Goal: Use online tool/utility: Utilize a website feature to perform a specific function

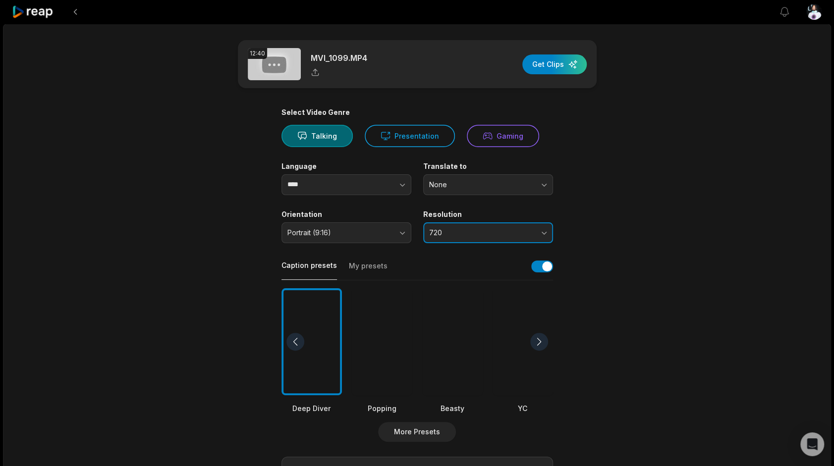
click at [459, 232] on span "720" at bounding box center [481, 232] width 104 height 9
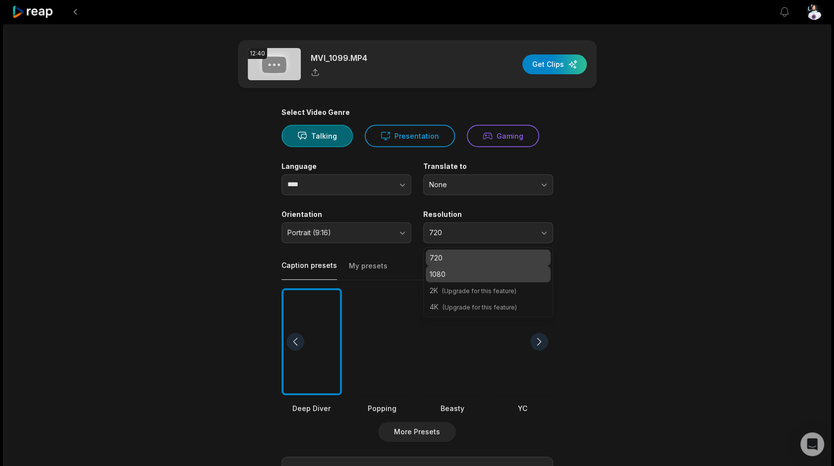
click at [462, 269] on p "1080" at bounding box center [488, 274] width 117 height 10
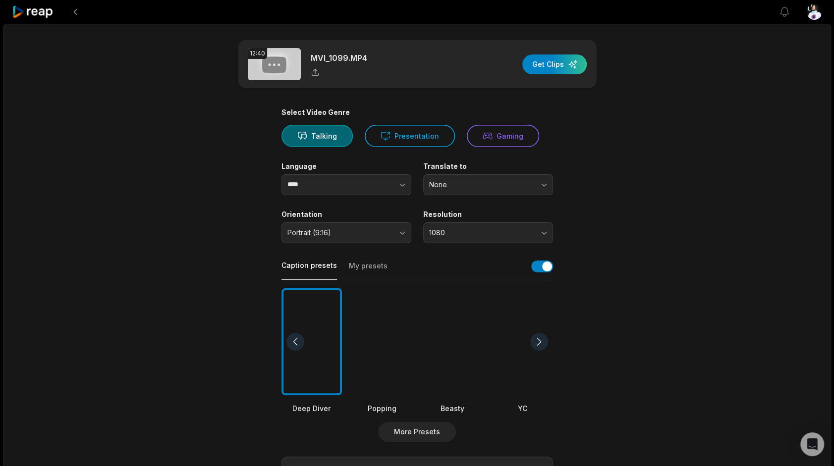
click at [397, 345] on div at bounding box center [382, 342] width 60 height 108
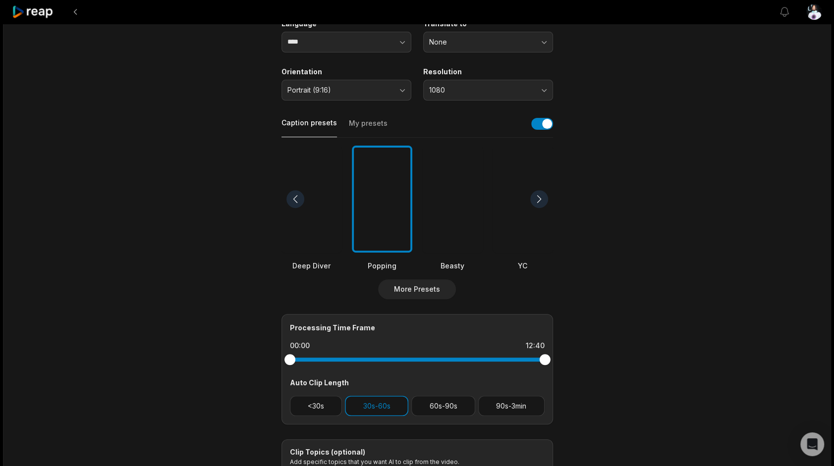
scroll to position [150, 0]
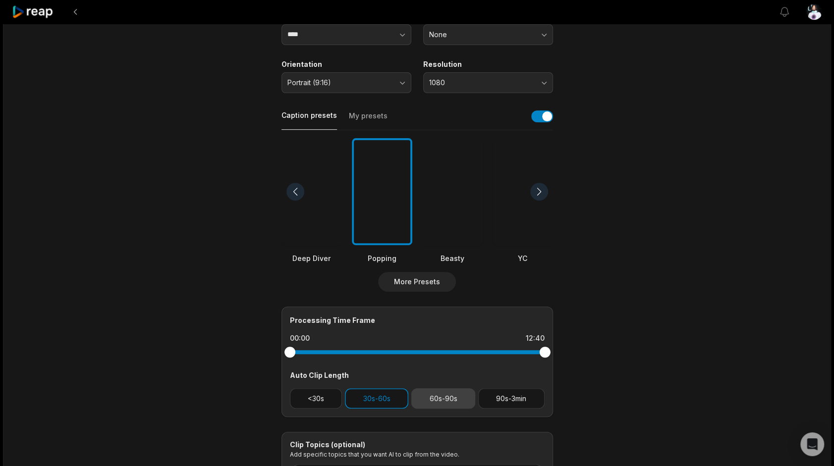
click at [418, 406] on button "60s-90s" at bounding box center [443, 399] width 64 height 20
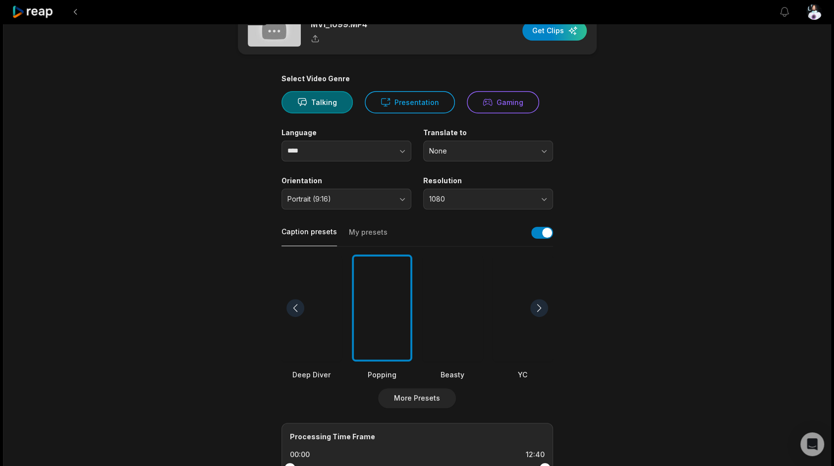
scroll to position [0, 0]
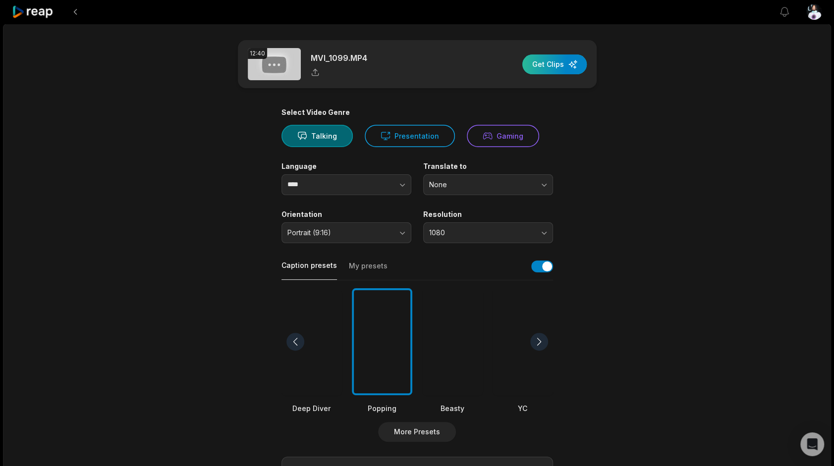
click at [552, 68] on div "button" at bounding box center [554, 65] width 64 height 20
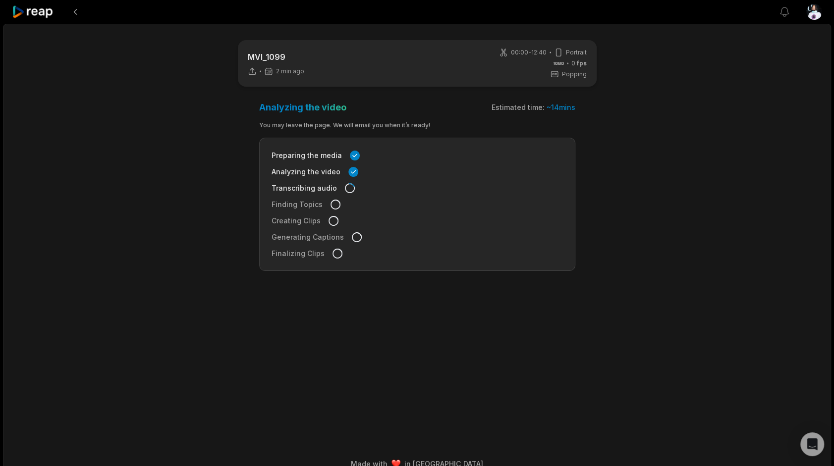
scroll to position [15, 0]
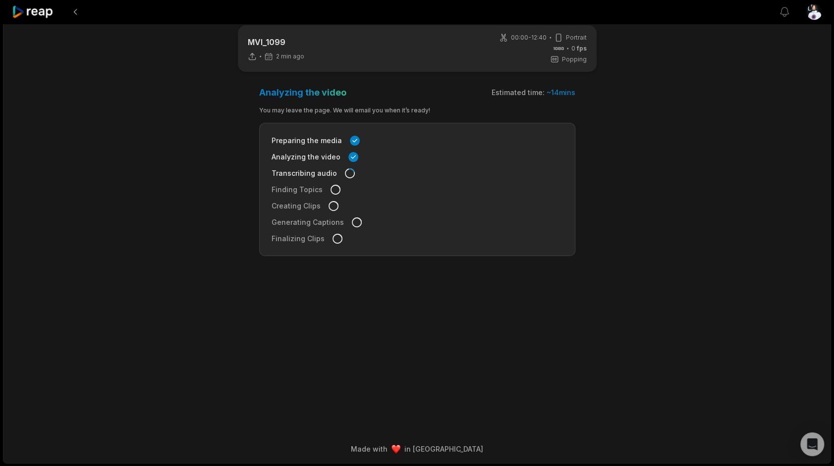
click at [17, 14] on icon at bounding box center [33, 11] width 42 height 13
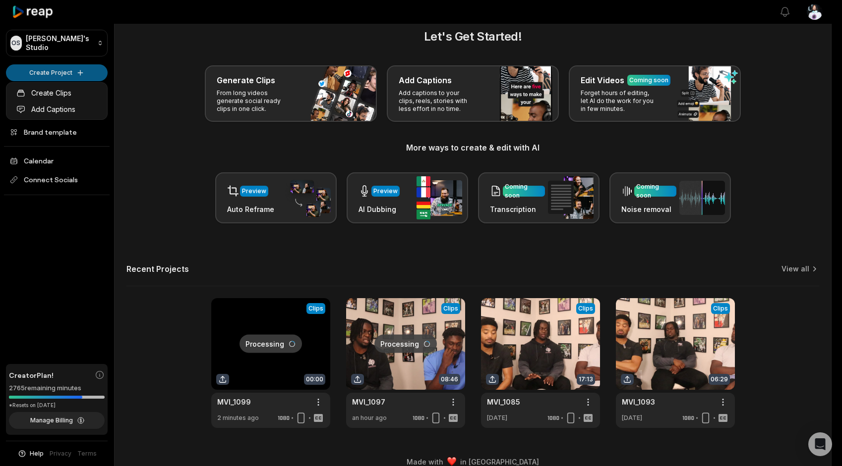
click at [44, 68] on html "OS [PERSON_NAME]'s Studio Create Project Home Projects Brand template Calendar …" at bounding box center [421, 218] width 842 height 466
click at [284, 382] on html "OS [PERSON_NAME]'s Studio Create Project Home Projects Brand template Calendar …" at bounding box center [421, 218] width 842 height 466
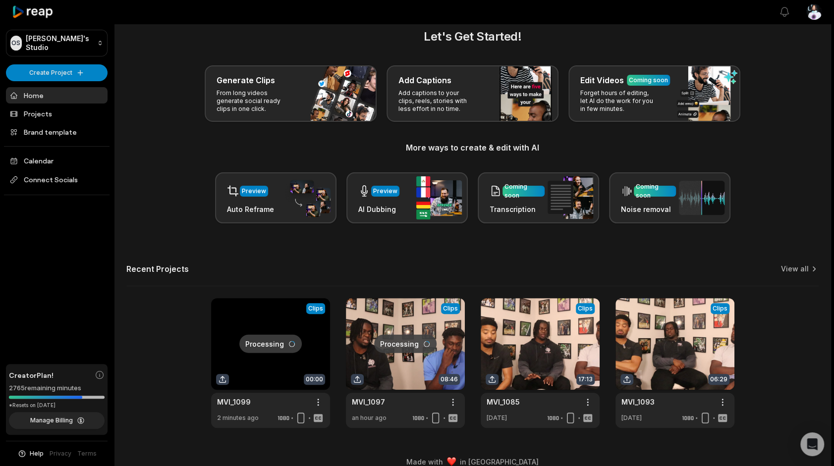
click at [284, 380] on link at bounding box center [270, 363] width 119 height 130
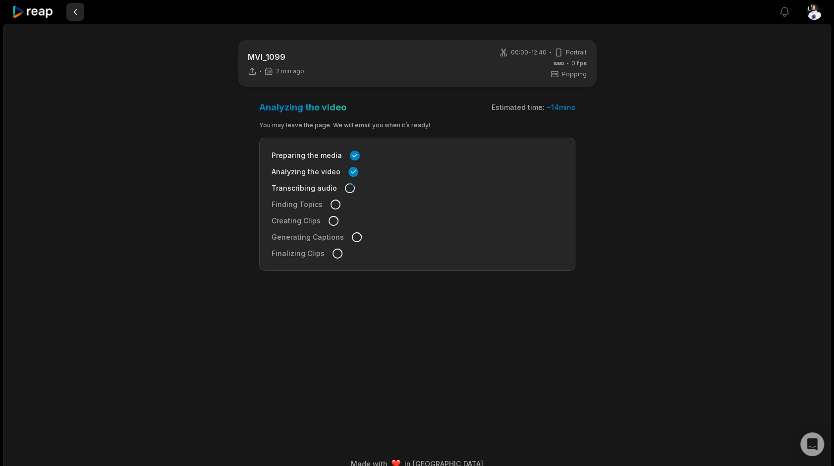
click at [73, 9] on button at bounding box center [75, 12] width 18 height 18
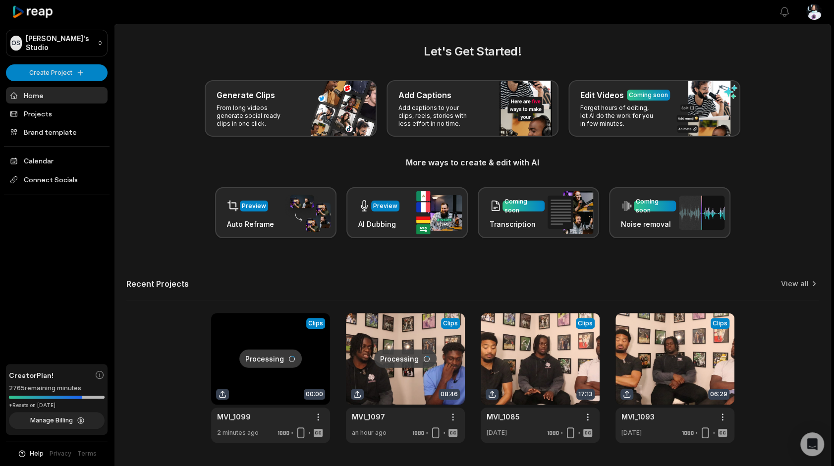
scroll to position [15, 0]
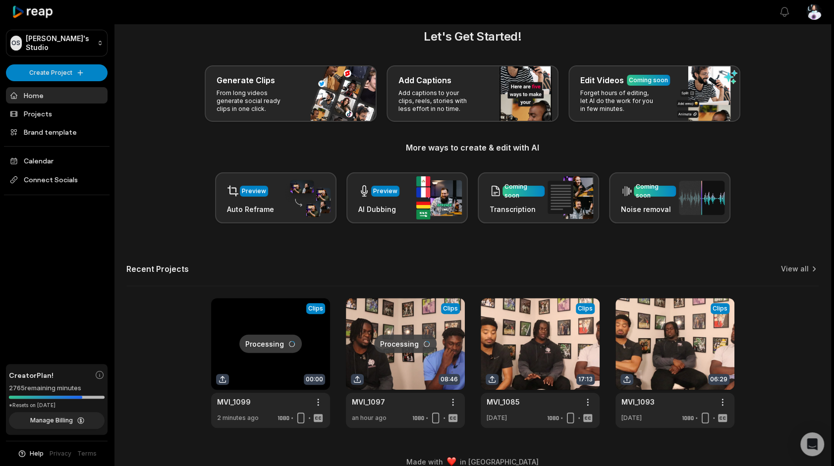
click at [78, 61] on div "OS [PERSON_NAME]'s Studio Create Project Home Projects Brand template Calendar …" at bounding box center [57, 233] width 114 height 466
